Goal: Find specific page/section: Find specific page/section

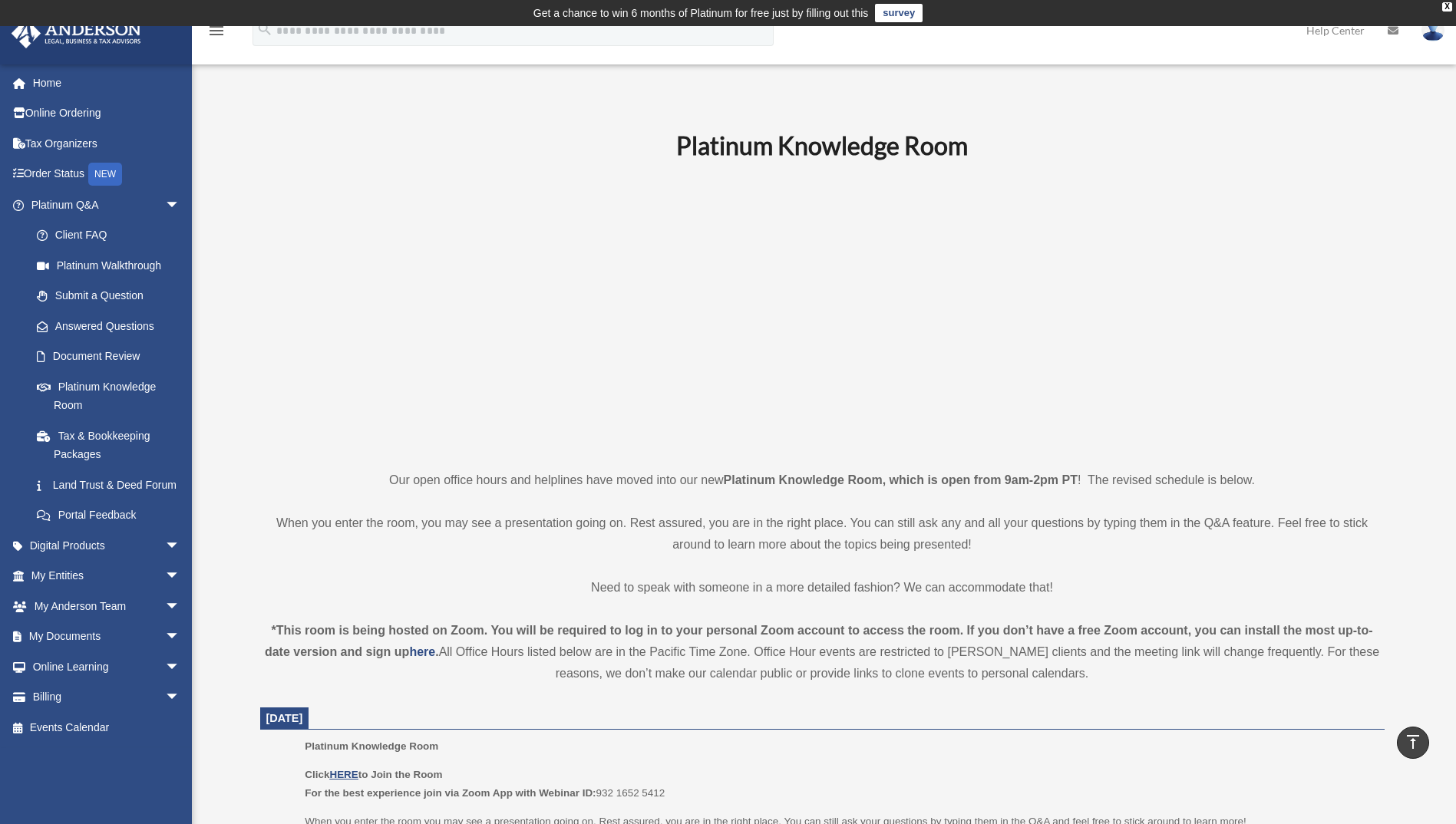
scroll to position [410, 0]
click at [120, 388] on link "Platinum Knowledge Room" at bounding box center [112, 395] width 182 height 49
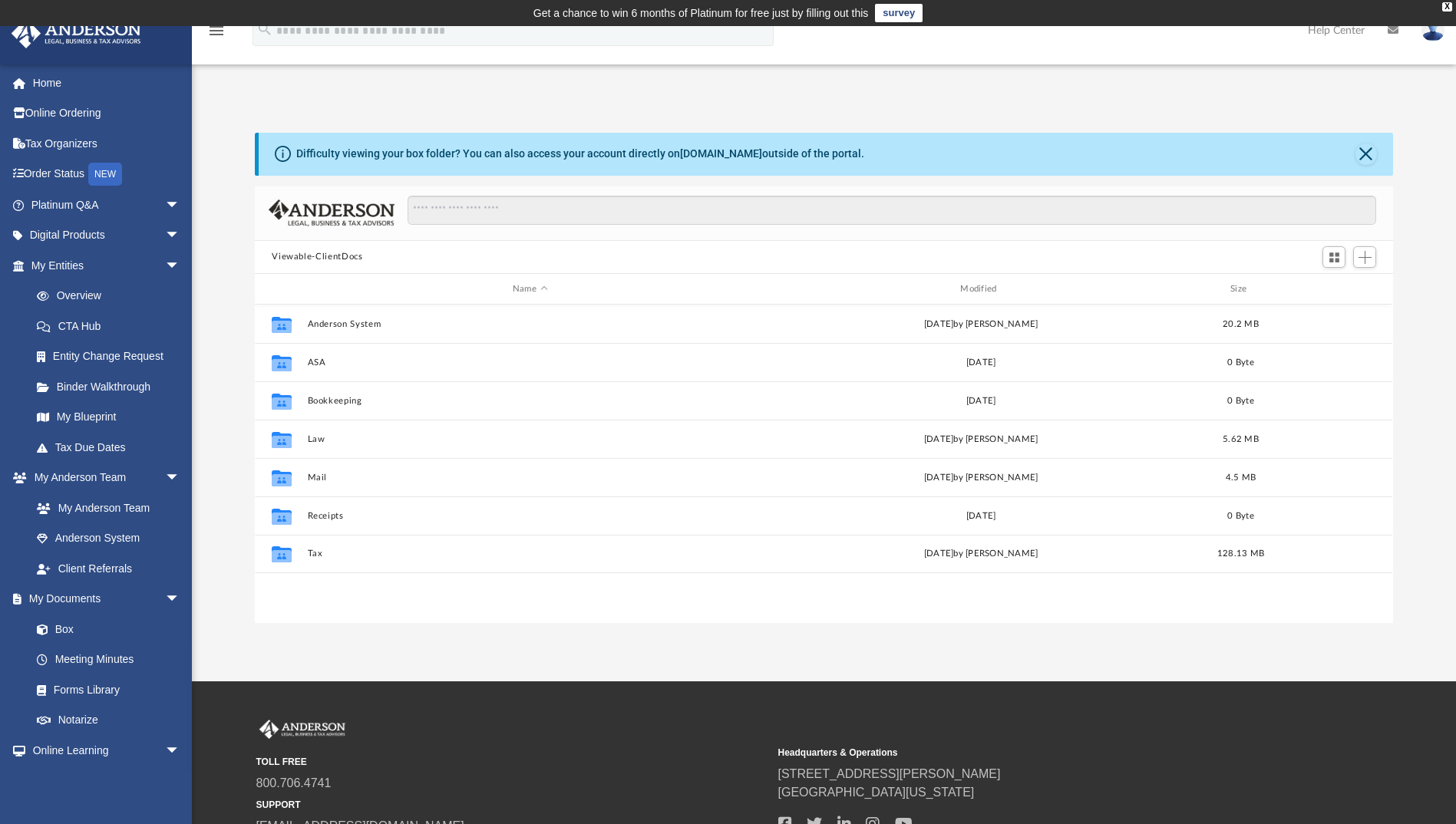
scroll to position [338, 1126]
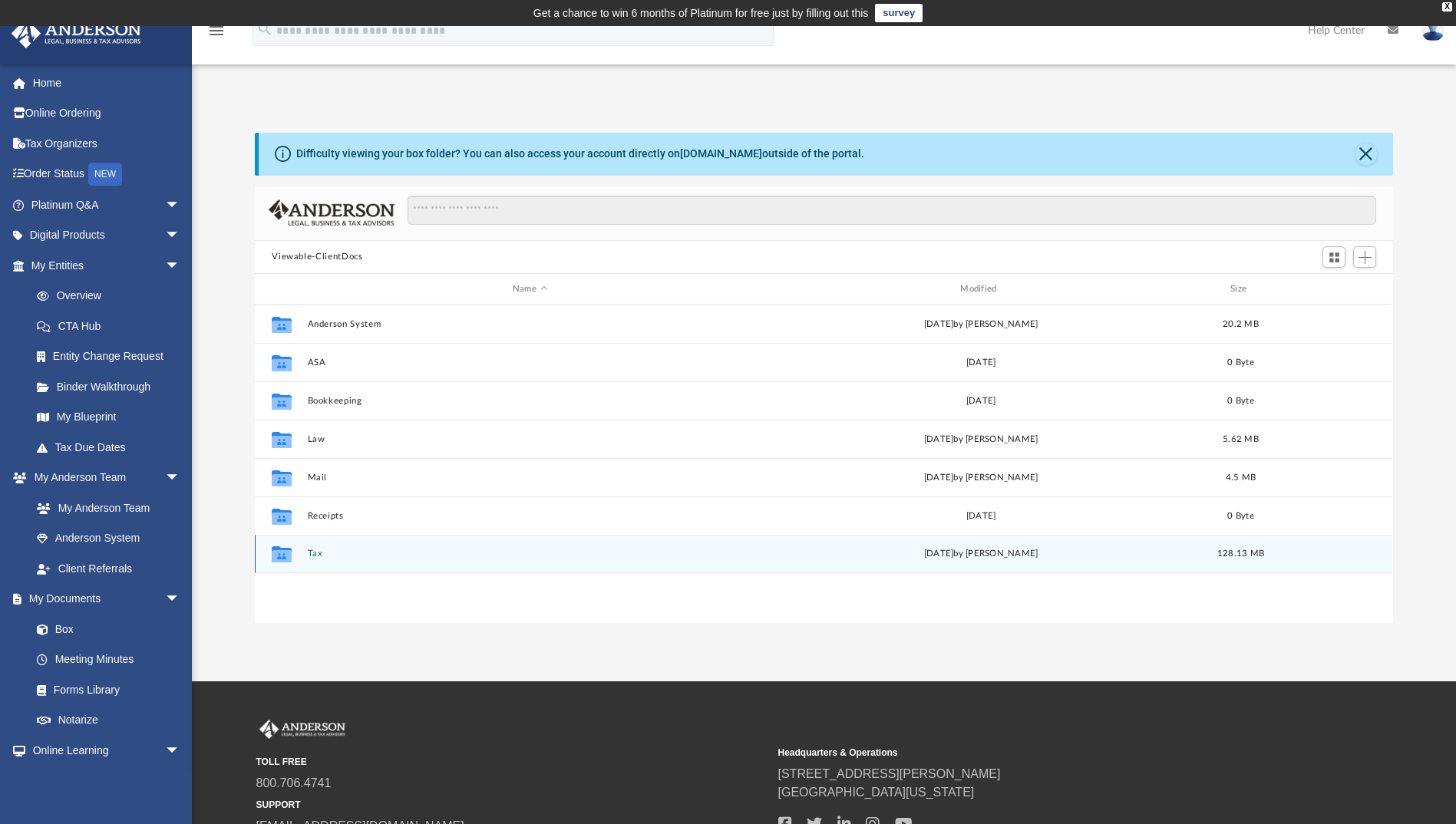
click at [315, 555] on button "Tax" at bounding box center [529, 554] width 444 height 10
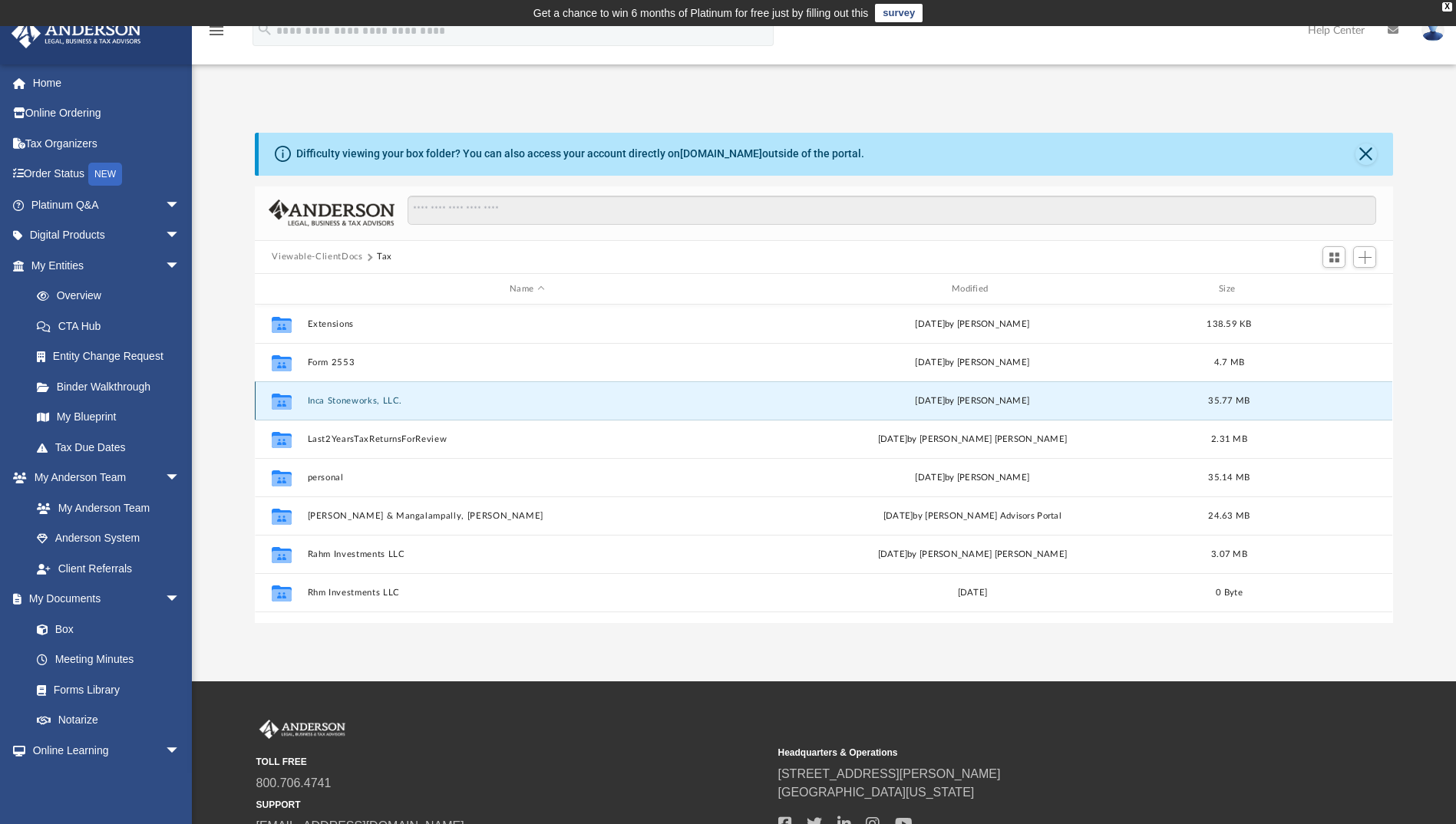
click at [355, 399] on button "Inca Stoneworks, LLC." at bounding box center [526, 400] width 439 height 10
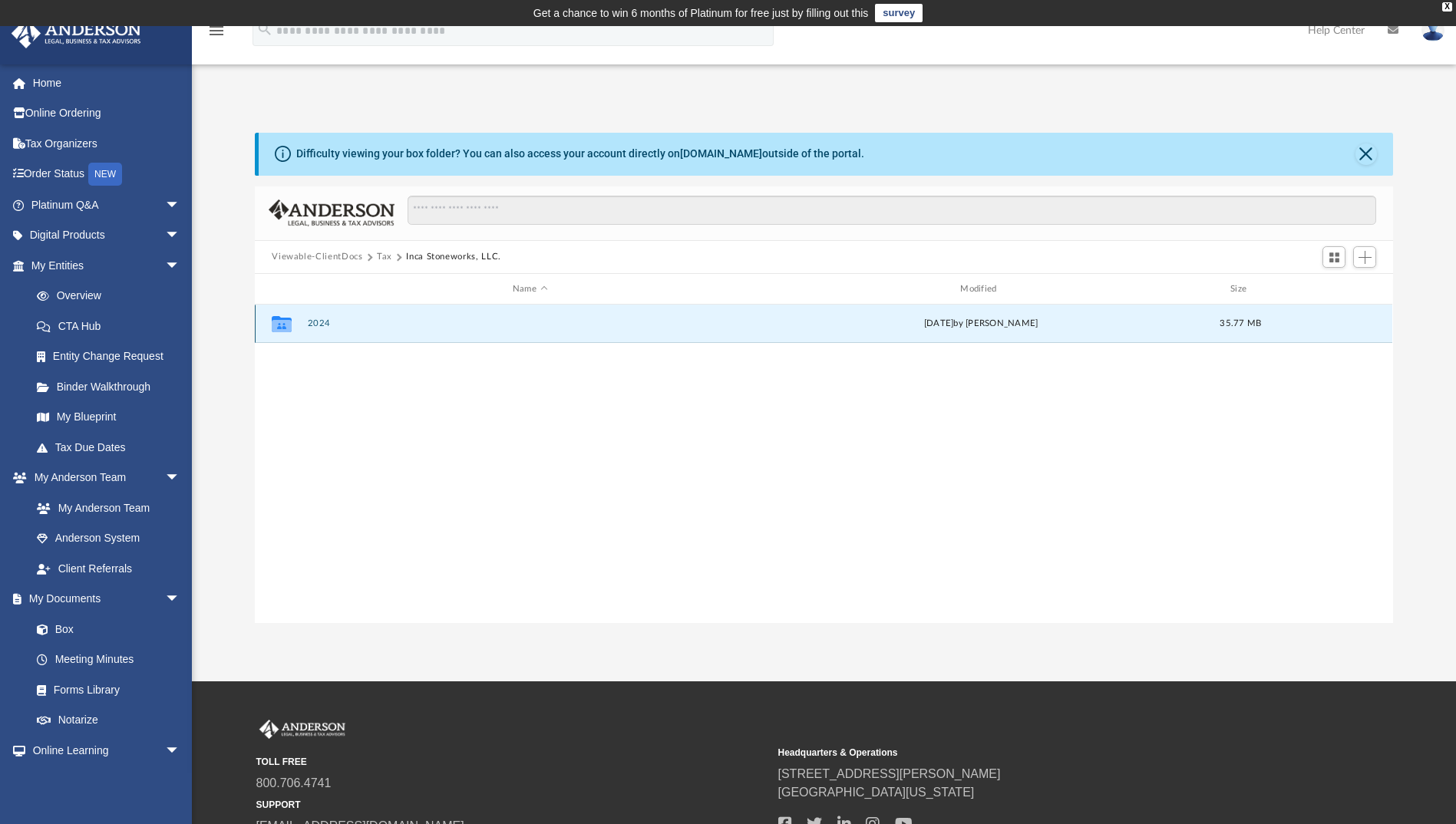
click at [323, 325] on button "2024" at bounding box center [529, 324] width 444 height 10
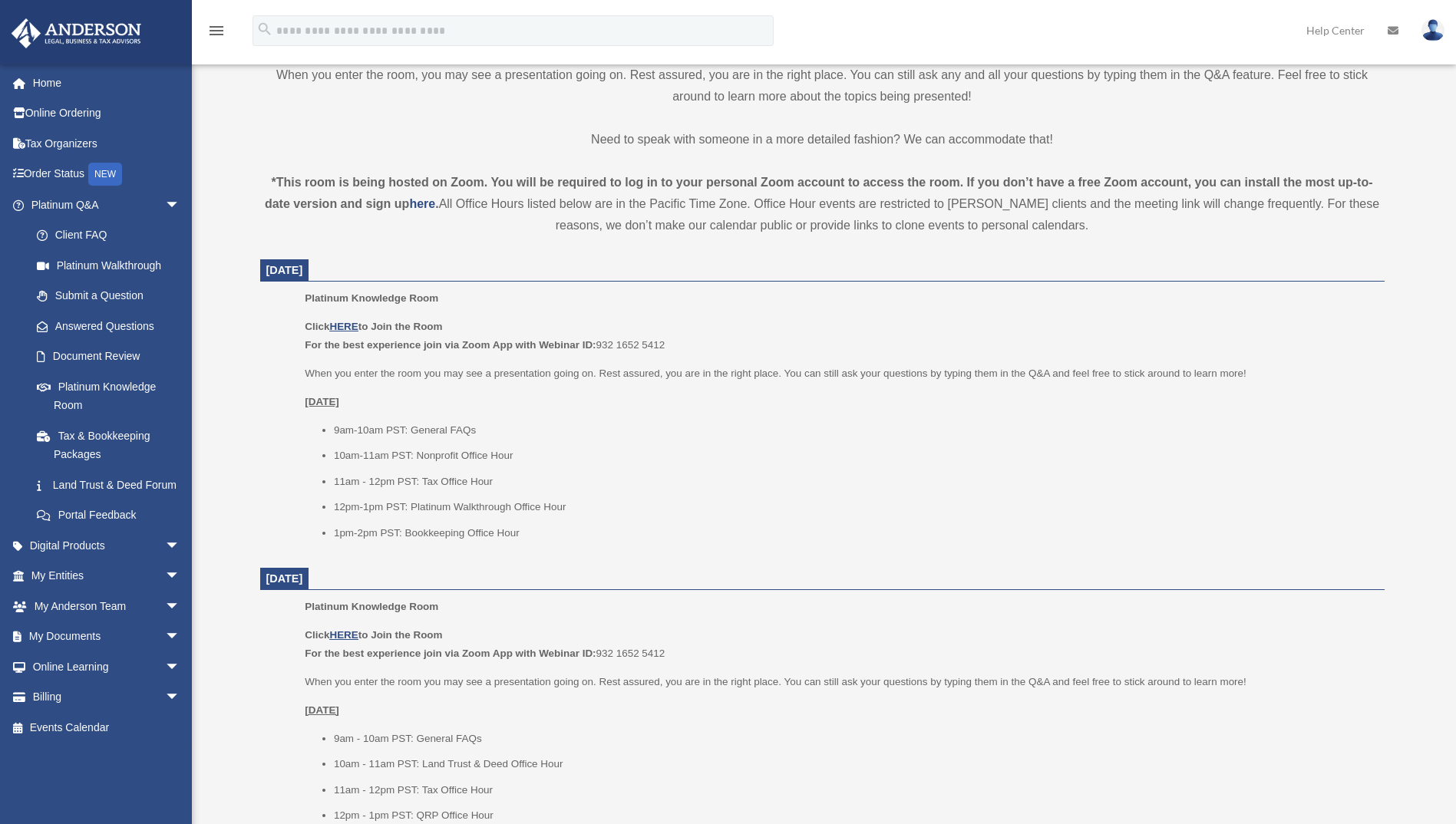
scroll to position [460, 0]
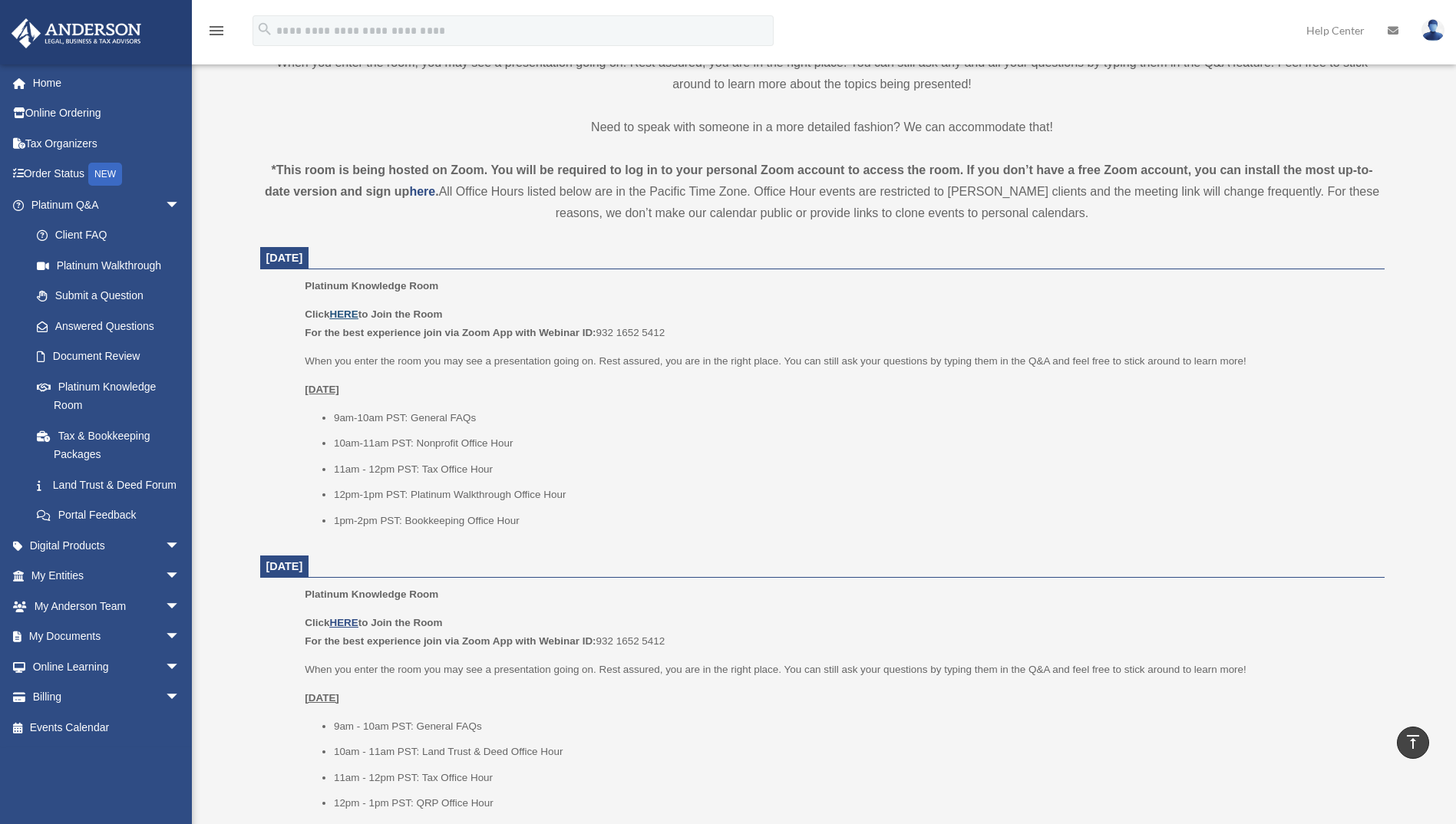
click at [347, 313] on u "HERE" at bounding box center [343, 314] width 29 height 11
